Goal: Information Seeking & Learning: Learn about a topic

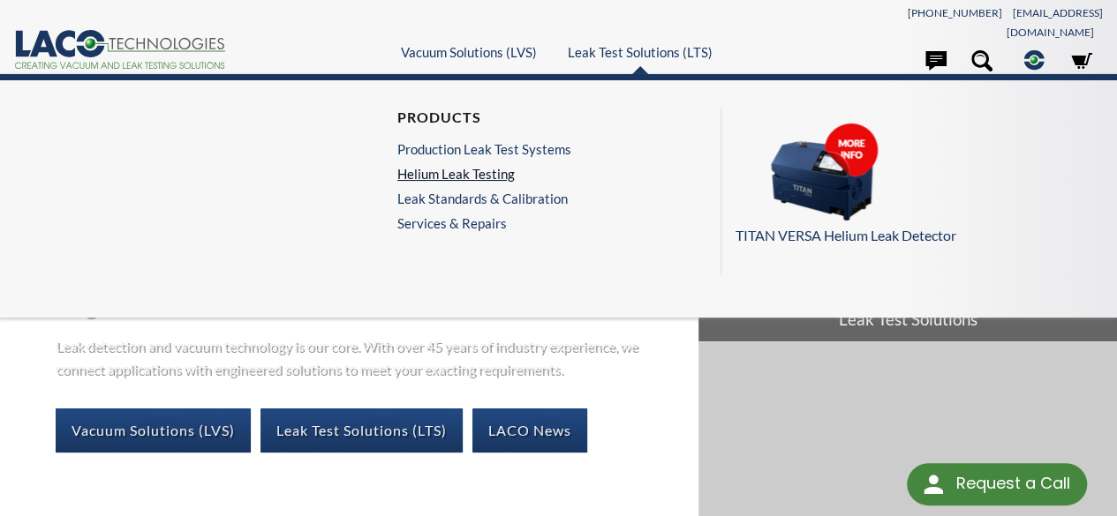
click at [493, 166] on link "Helium Leak Testing" at bounding box center [484, 174] width 174 height 16
click at [856, 155] on img at bounding box center [823, 172] width 177 height 99
click at [865, 232] on p "TITAN VERSA Helium Leak Detector" at bounding box center [914, 235] width 359 height 23
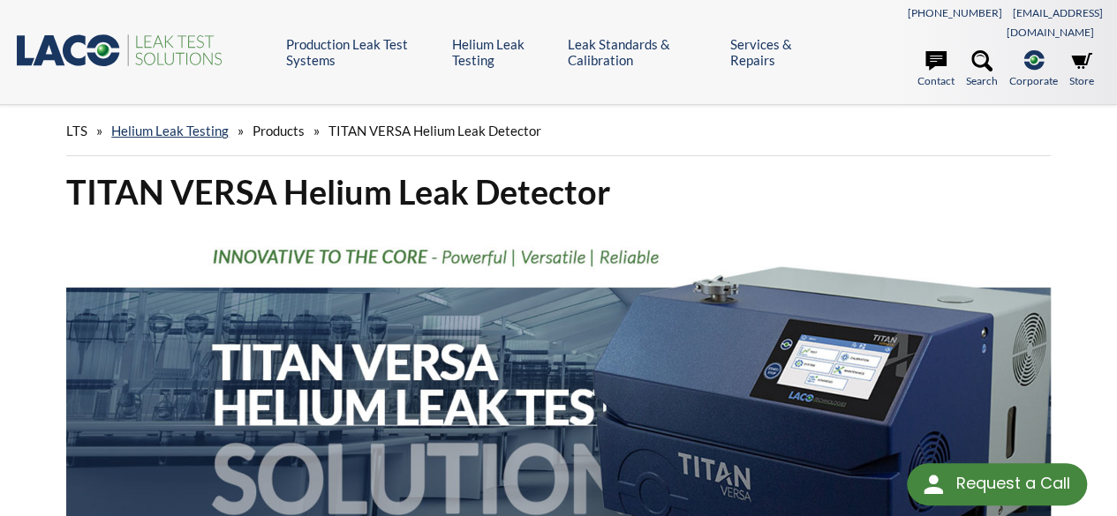
scroll to position [452, 0]
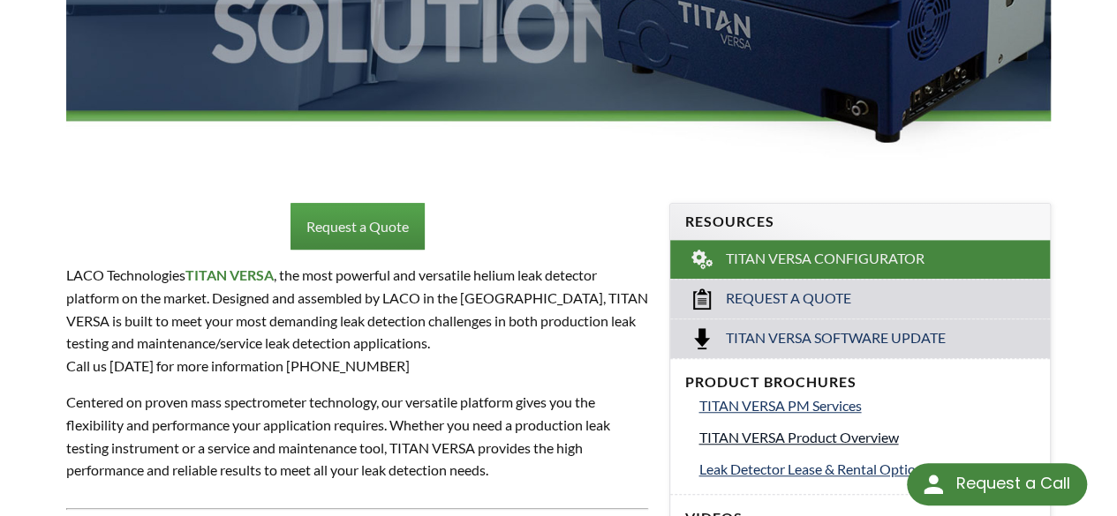
click at [848, 429] on span "TITAN VERSA Product Overview" at bounding box center [798, 437] width 200 height 17
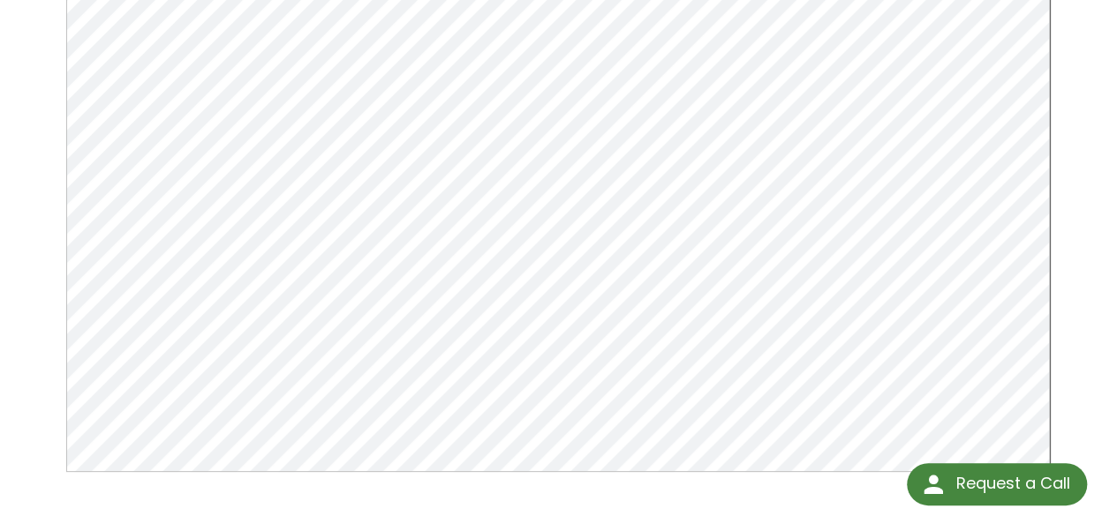
scroll to position [283, 0]
